Goal: Find specific page/section: Find specific page/section

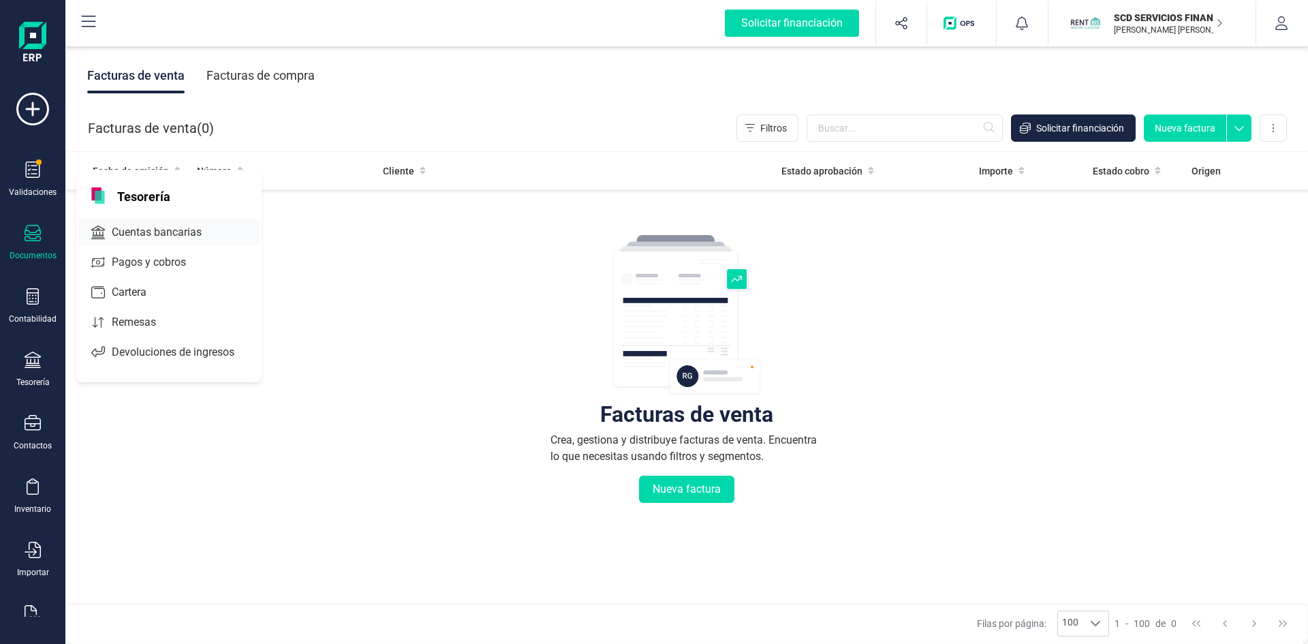
click at [153, 229] on span "Cuentas bancarias" at bounding box center [166, 232] width 120 height 16
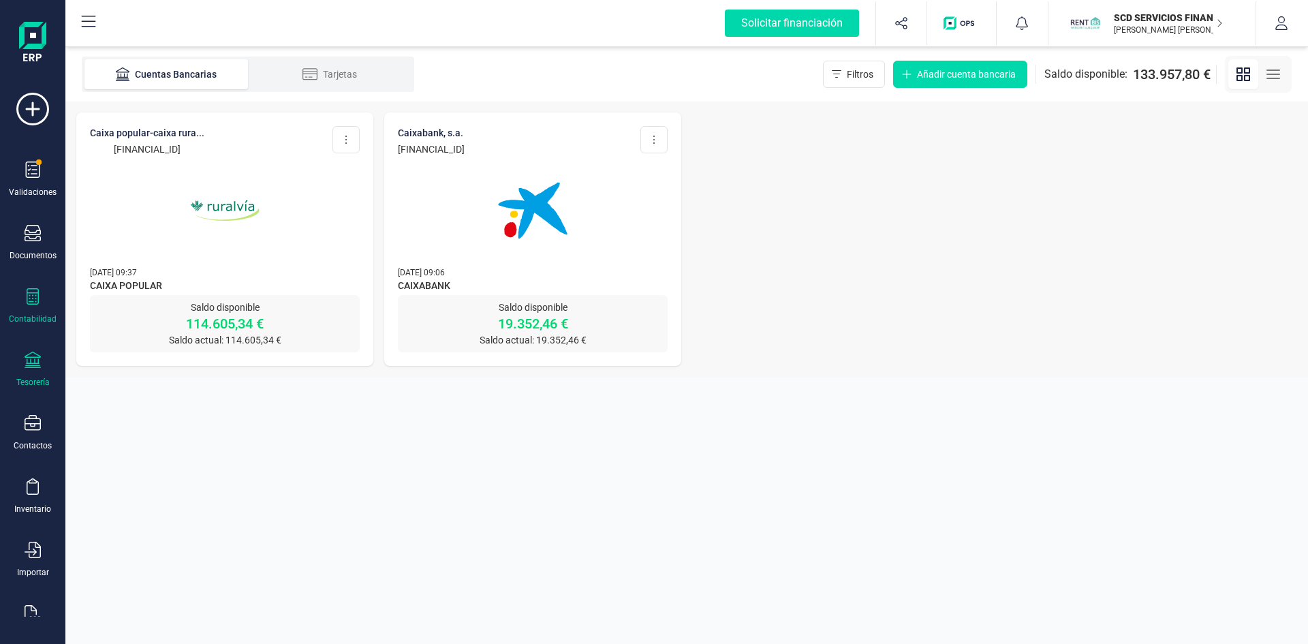
click at [25, 300] on icon at bounding box center [33, 296] width 16 height 16
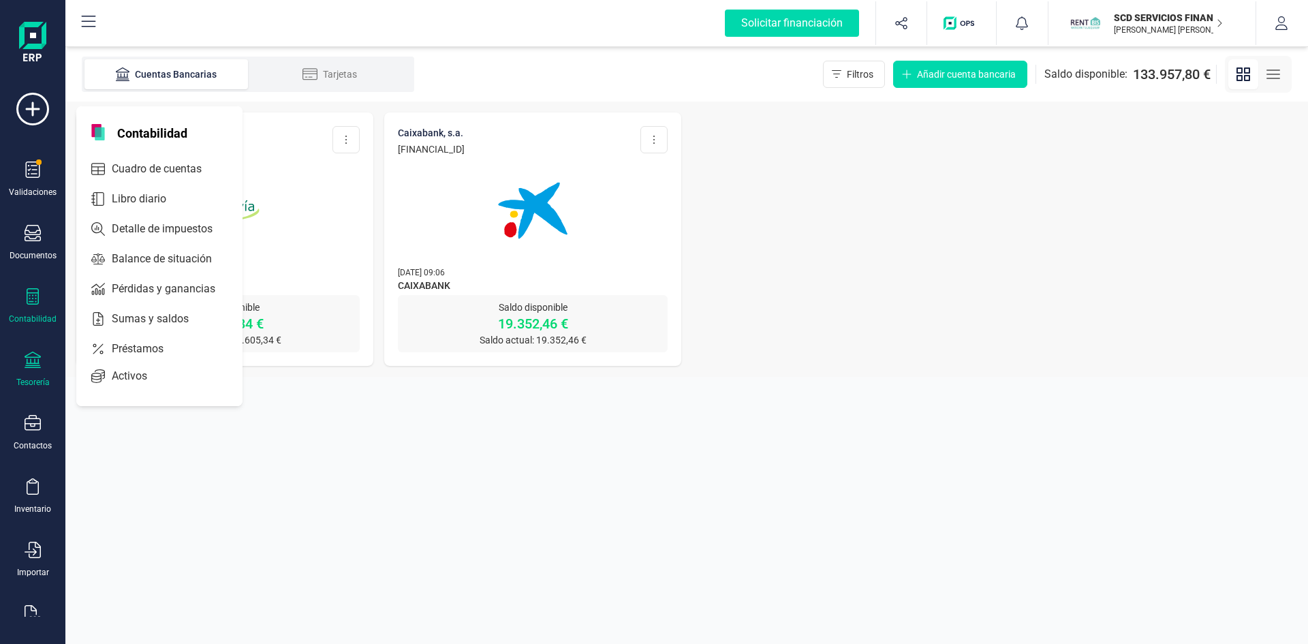
click at [38, 304] on icon at bounding box center [33, 296] width 12 height 16
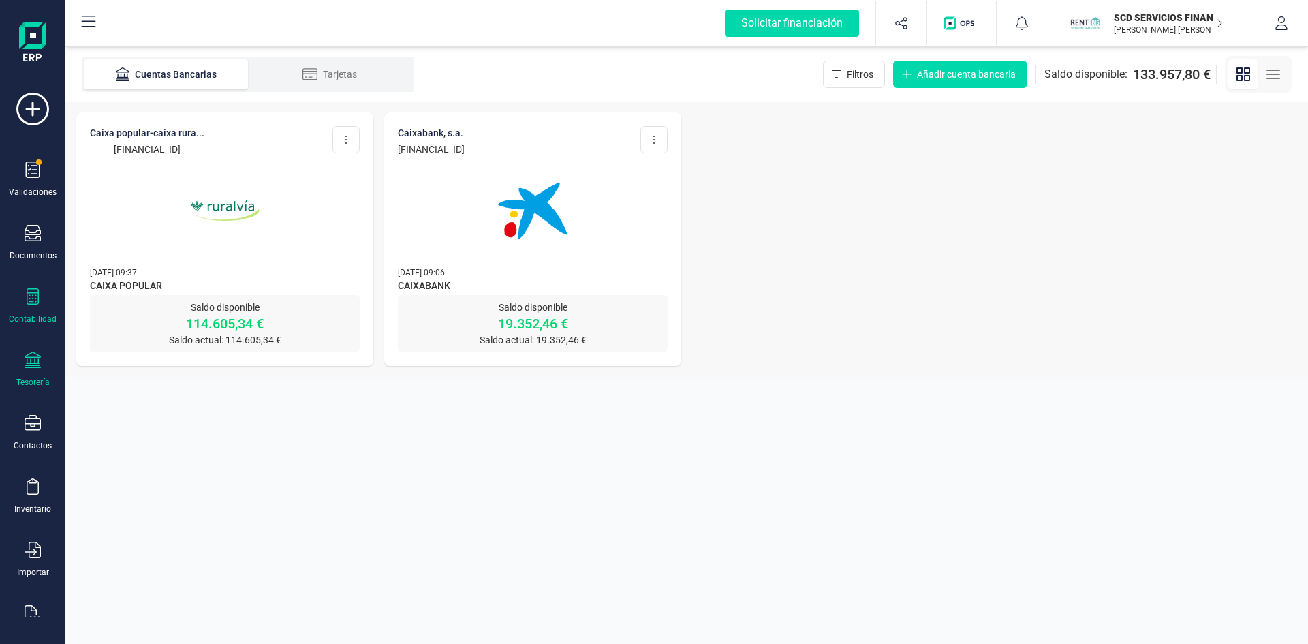
click at [38, 304] on icon at bounding box center [33, 296] width 12 height 16
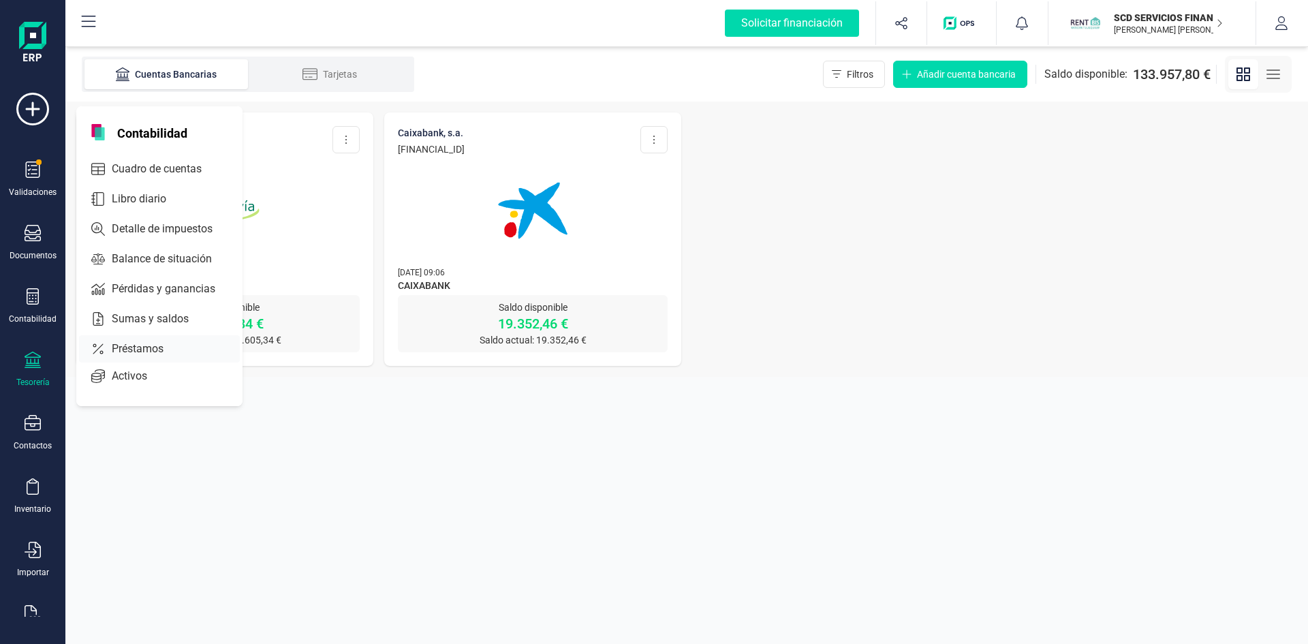
click at [138, 346] on span "Préstamos" at bounding box center [147, 349] width 82 height 16
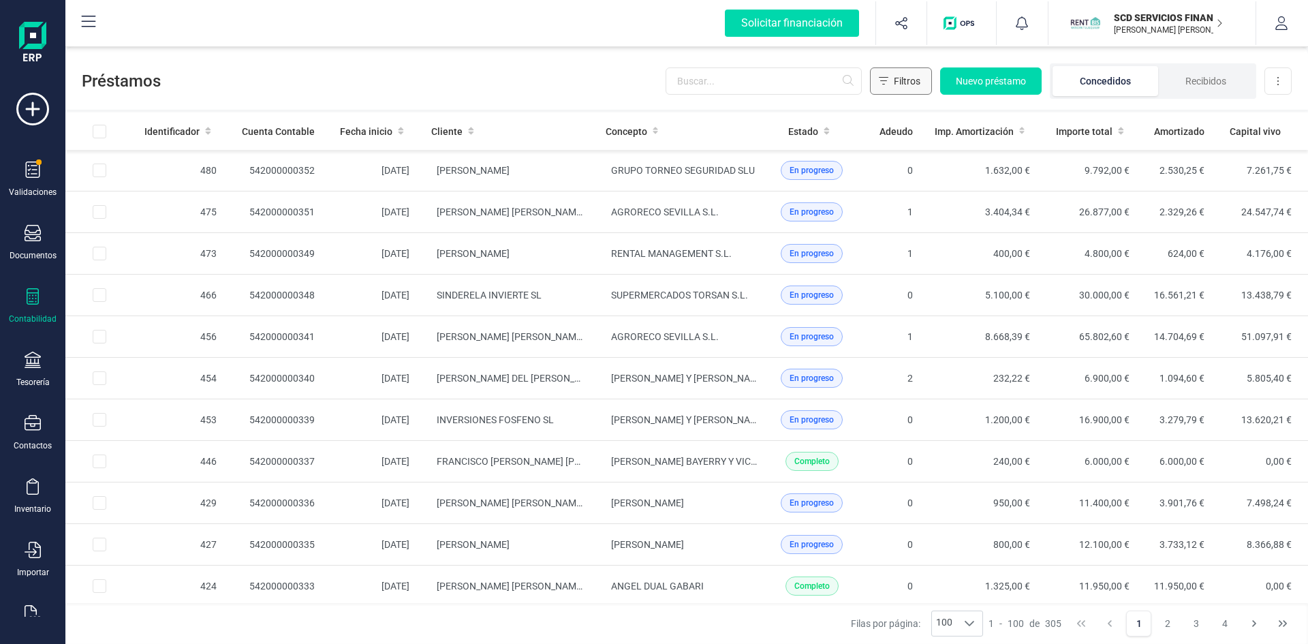
click at [902, 78] on span "Filtros" at bounding box center [907, 81] width 27 height 14
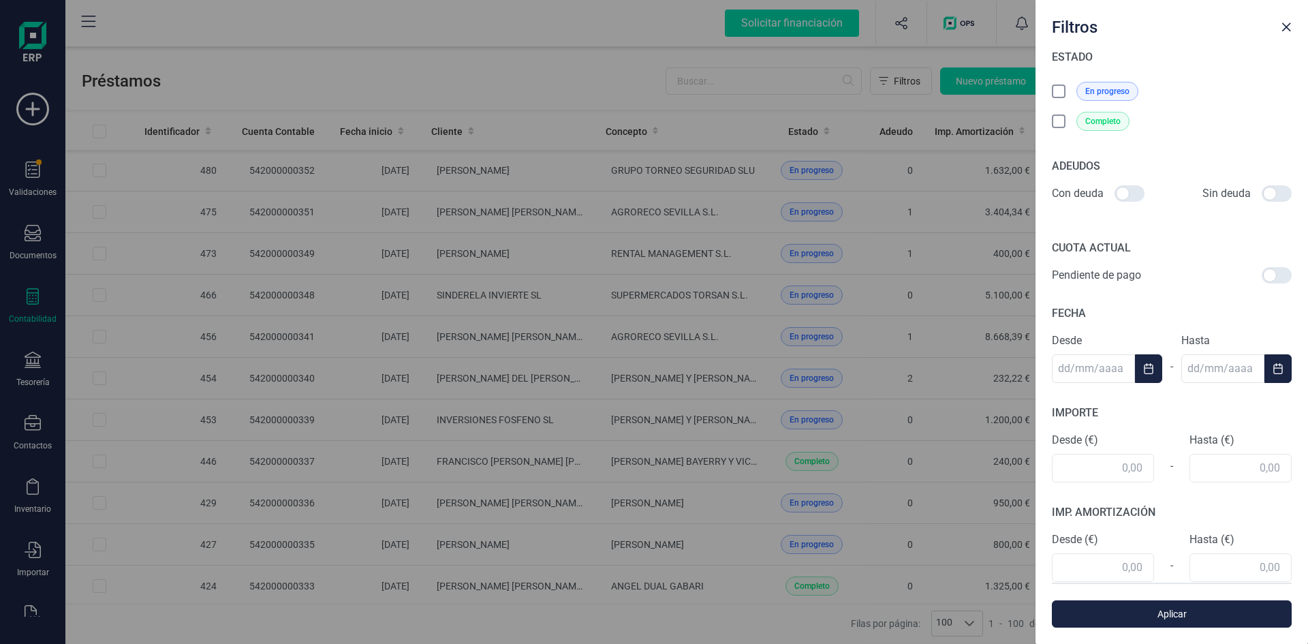
click at [1055, 88] on icon at bounding box center [1060, 93] width 14 height 14
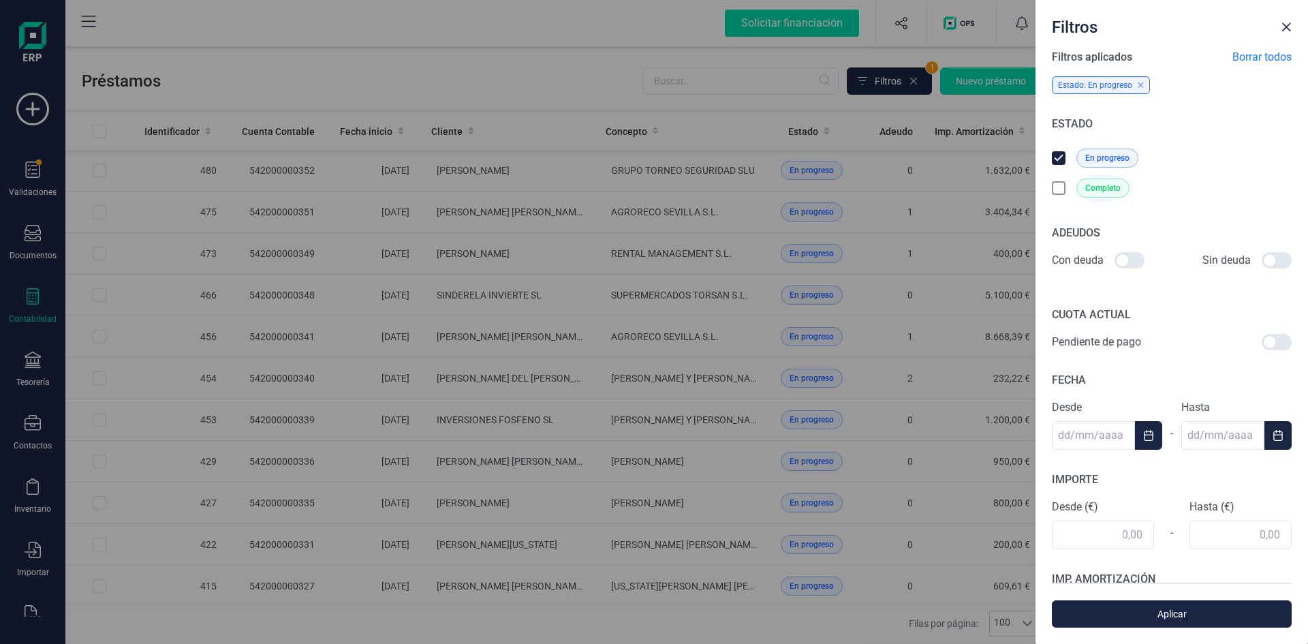
drag, startPoint x: 1124, startPoint y: 260, endPoint x: 1150, endPoint y: 262, distance: 26.0
click at [1150, 262] on div "Con deuda" at bounding box center [1112, 260] width 120 height 16
drag, startPoint x: 1122, startPoint y: 260, endPoint x: 1141, endPoint y: 262, distance: 19.2
click at [1141, 262] on div at bounding box center [1130, 260] width 30 height 16
click at [1115, 261] on input "checkbox" at bounding box center [1114, 260] width 1 height 1
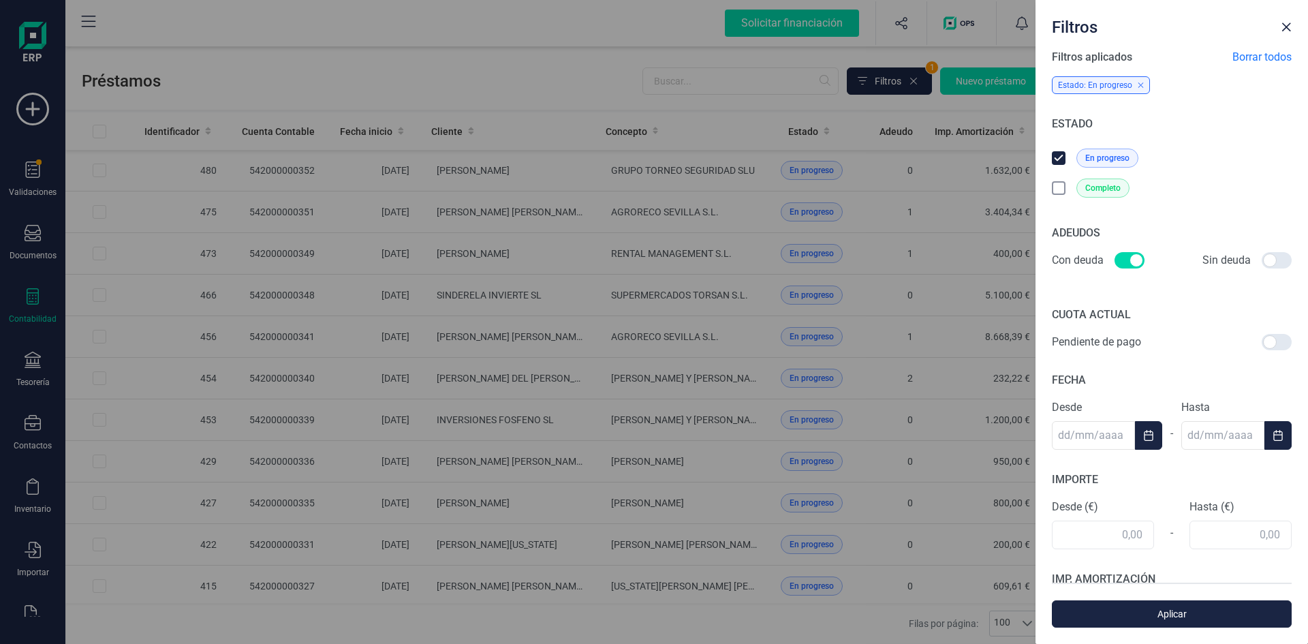
checkbox input "true"
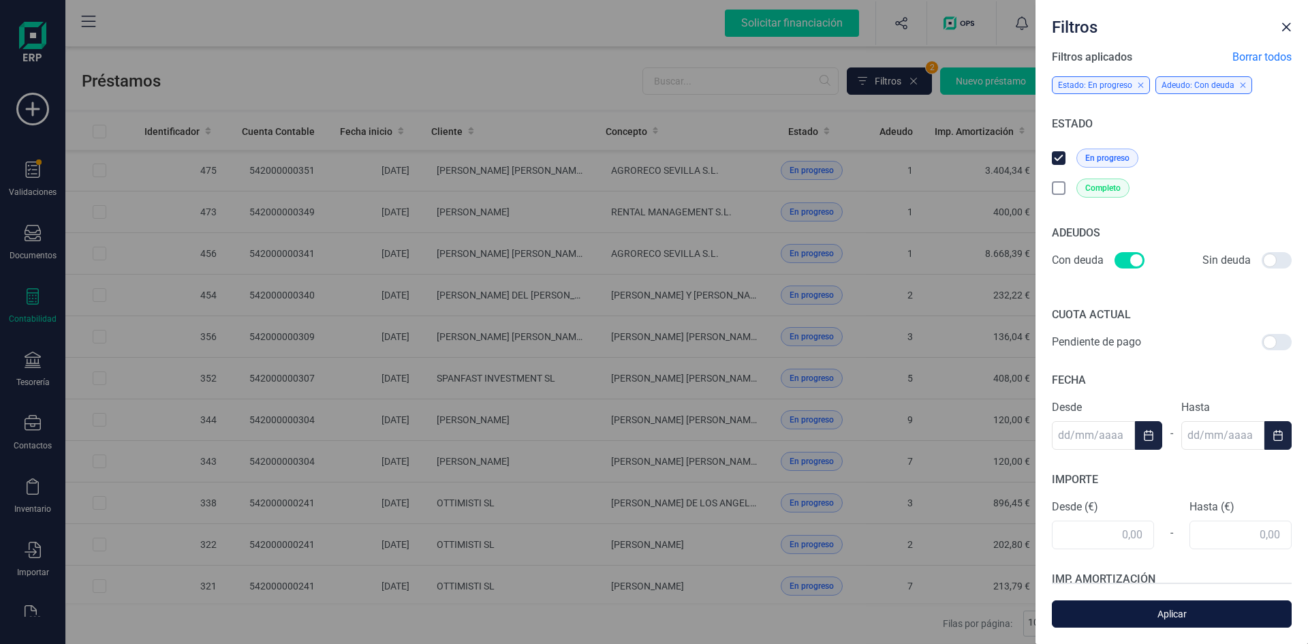
click at [1153, 615] on span "Aplicar" at bounding box center [1172, 614] width 208 height 14
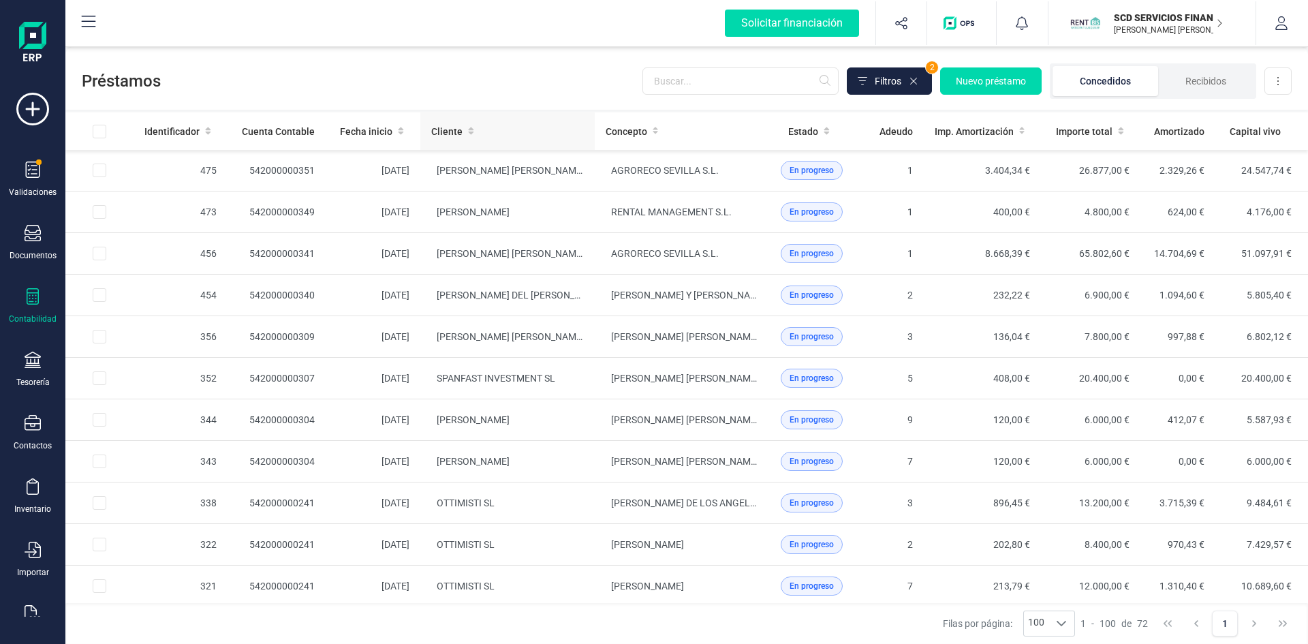
click at [454, 134] on span "Cliente" at bounding box center [446, 132] width 31 height 14
